Goal: Information Seeking & Learning: Learn about a topic

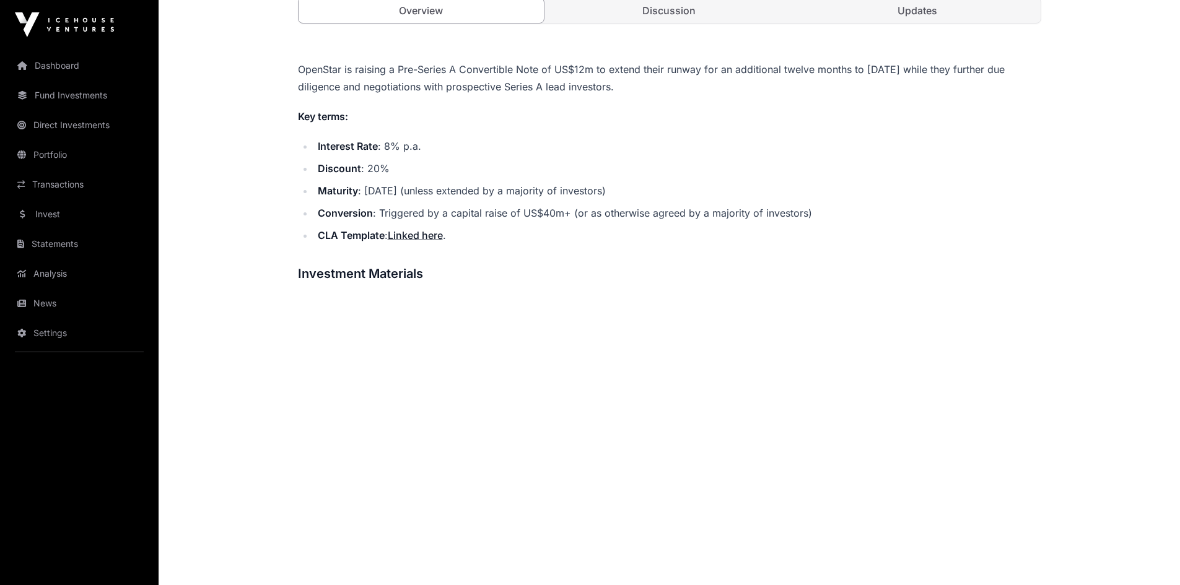
scroll to position [494, 0]
click at [416, 232] on link "Linked here" at bounding box center [415, 234] width 55 height 12
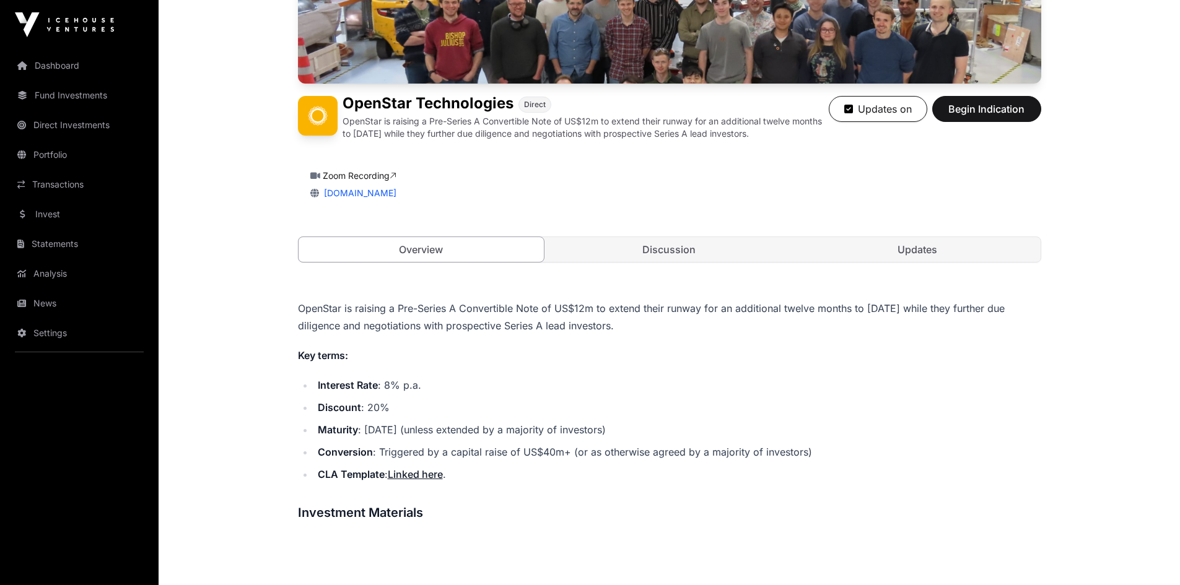
scroll to position [253, 0]
click at [900, 255] on link "Updates" at bounding box center [918, 250] width 246 height 25
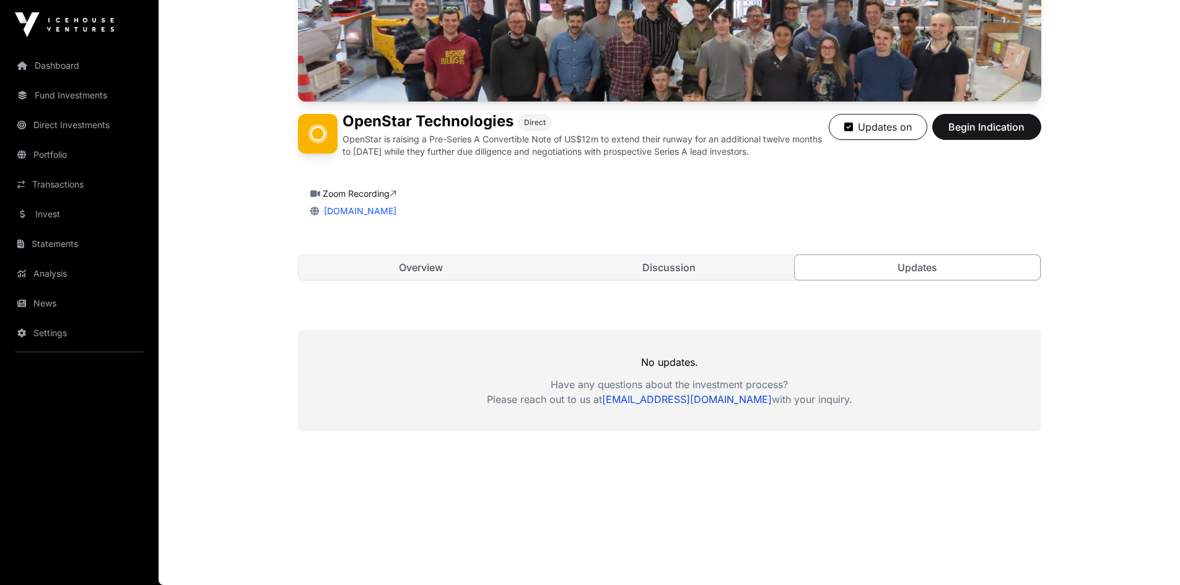
scroll to position [236, 0]
click at [727, 277] on link "Discussion" at bounding box center [669, 267] width 246 height 25
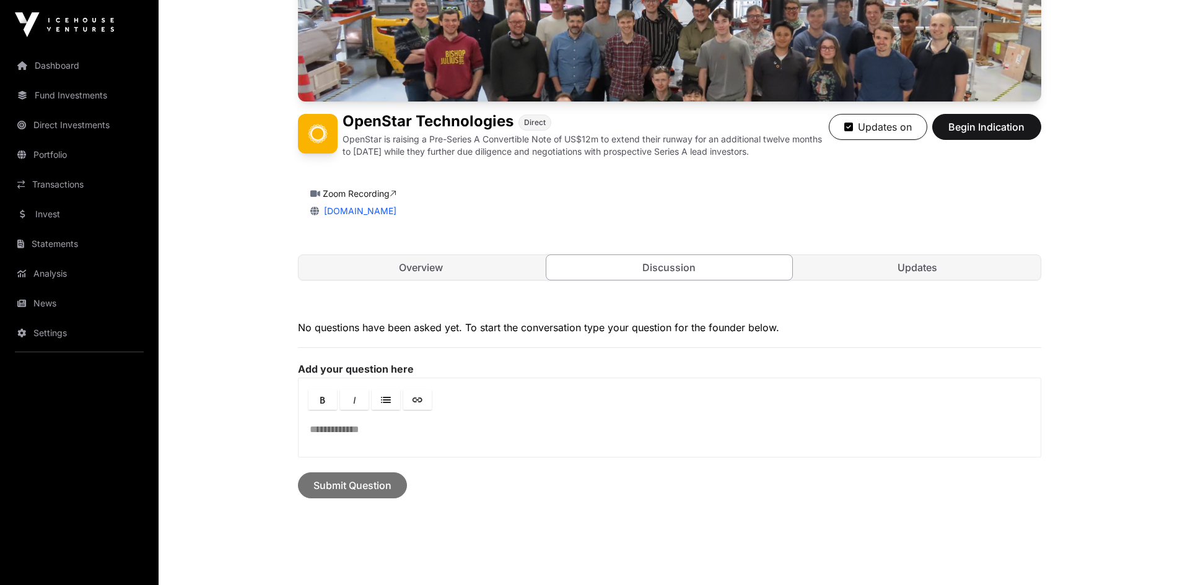
click at [688, 274] on link "Discussion" at bounding box center [669, 268] width 247 height 26
click at [475, 246] on div "OpenStar Technologies Direct OpenStar is raising a Pre-Series A Convertible Not…" at bounding box center [669, 85] width 743 height 442
click at [466, 264] on link "Overview" at bounding box center [422, 267] width 246 height 25
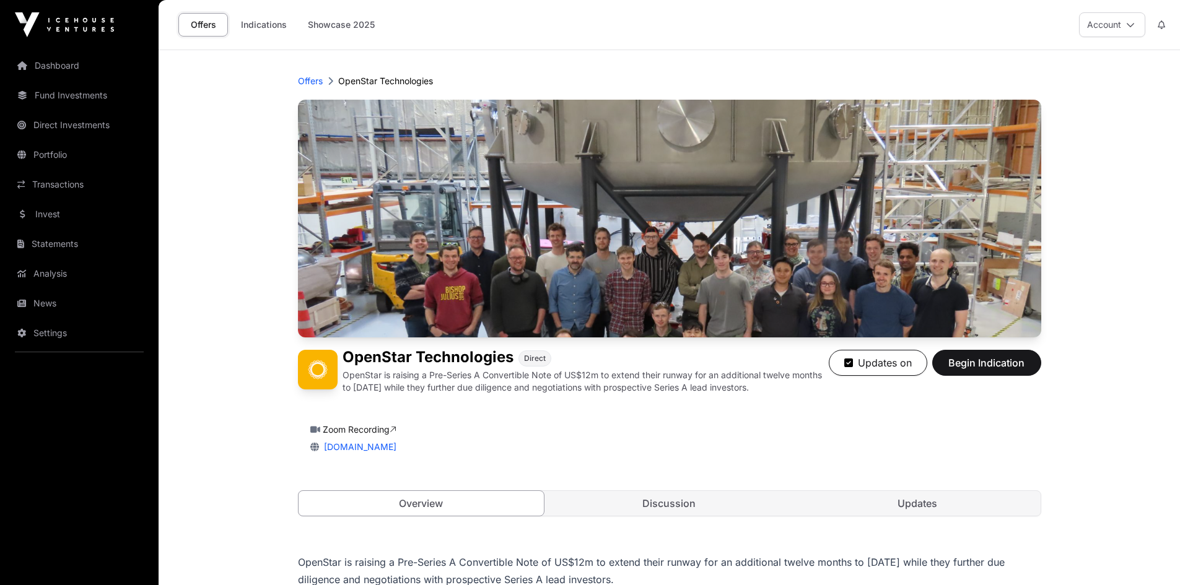
click at [75, 81] on nav "Dashboard Fund Investments Direct Investments Portfolio Transactions Invest Sta…" at bounding box center [79, 313] width 159 height 526
click at [71, 72] on link "Dashboard" at bounding box center [79, 65] width 139 height 27
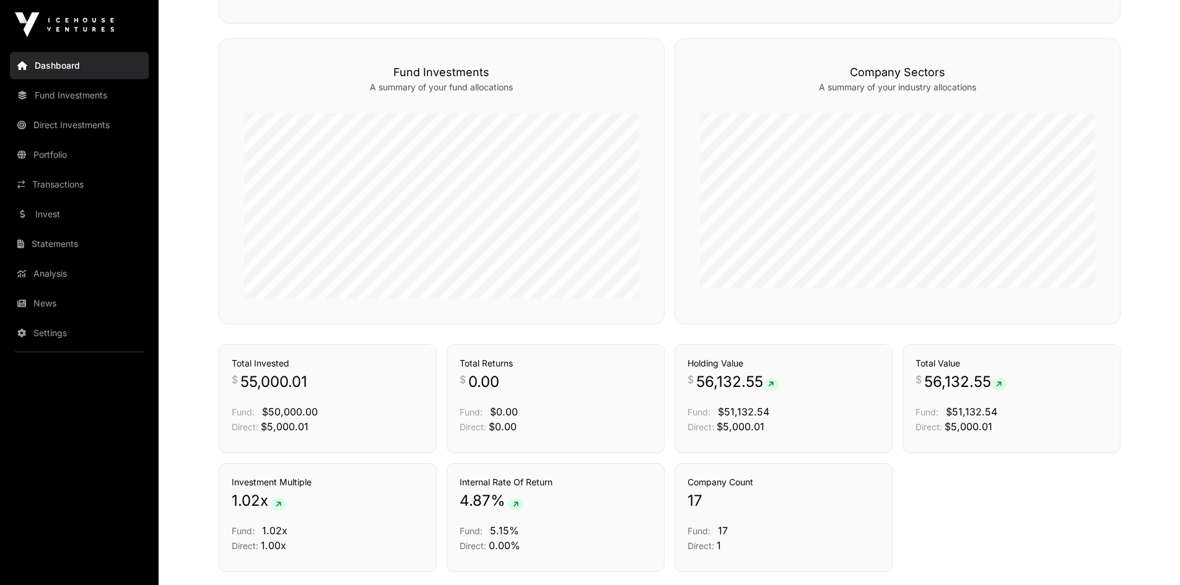
scroll to position [771, 0]
